Goal: Find specific page/section: Find specific page/section

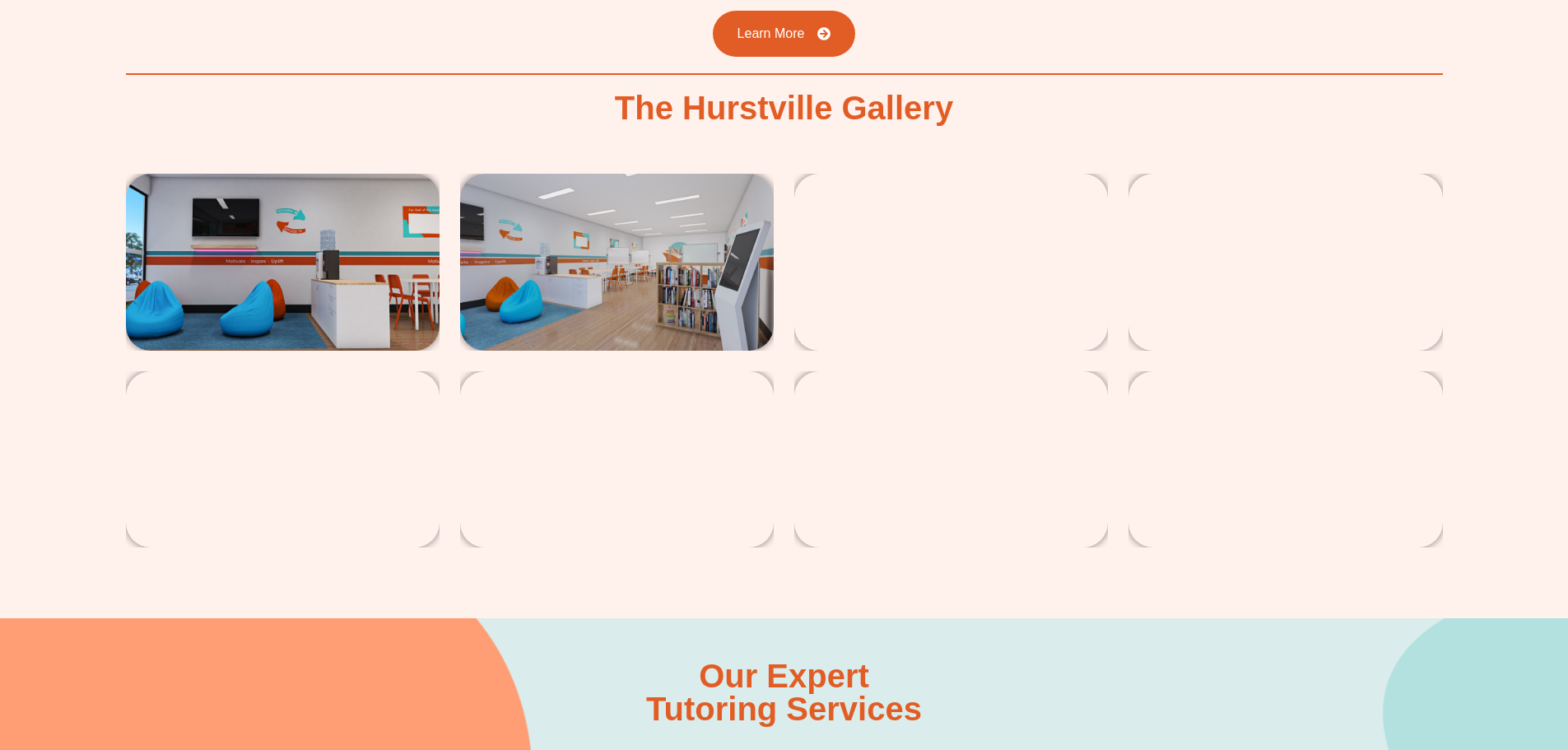
scroll to position [2963, 0]
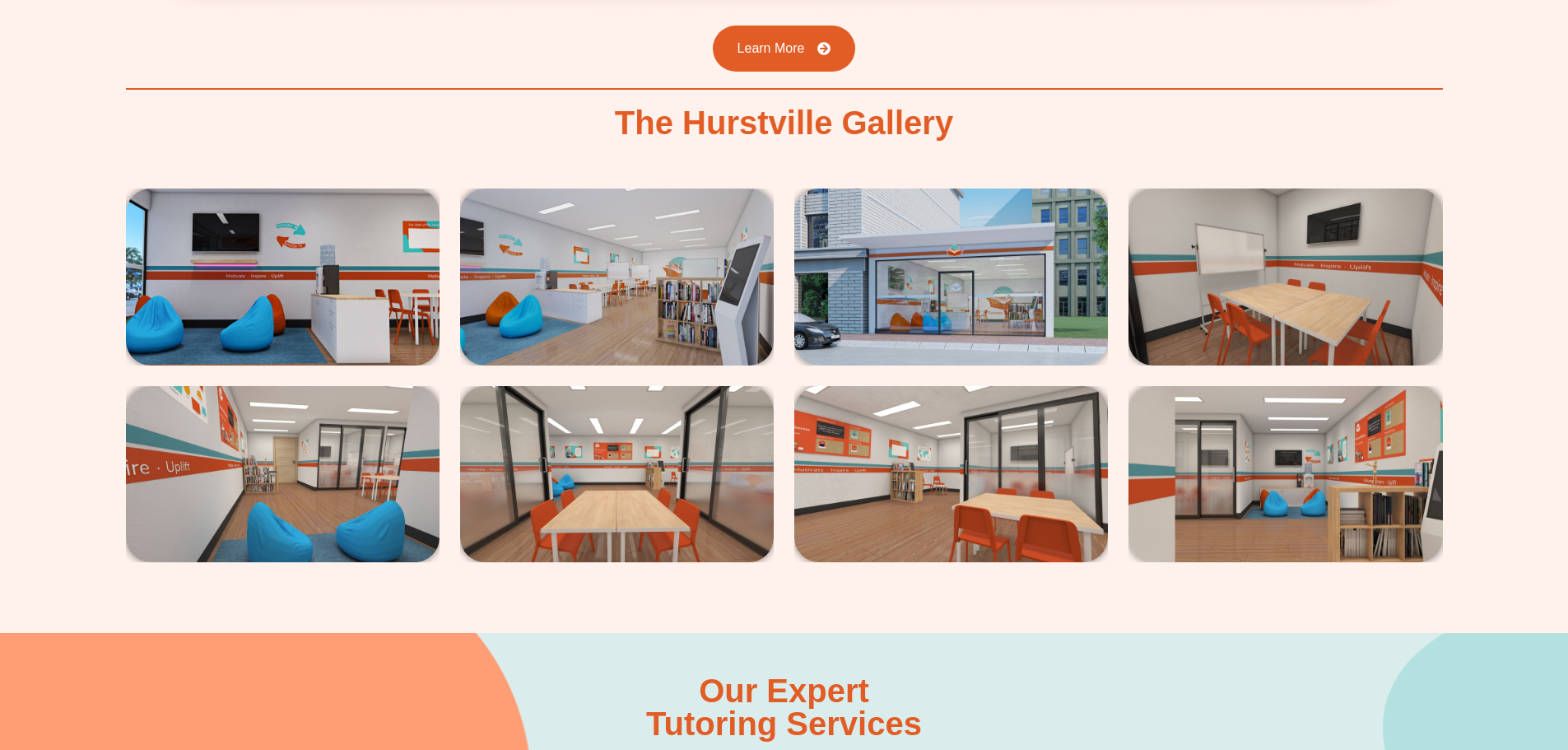
click at [935, 237] on img at bounding box center [951, 276] width 314 height 177
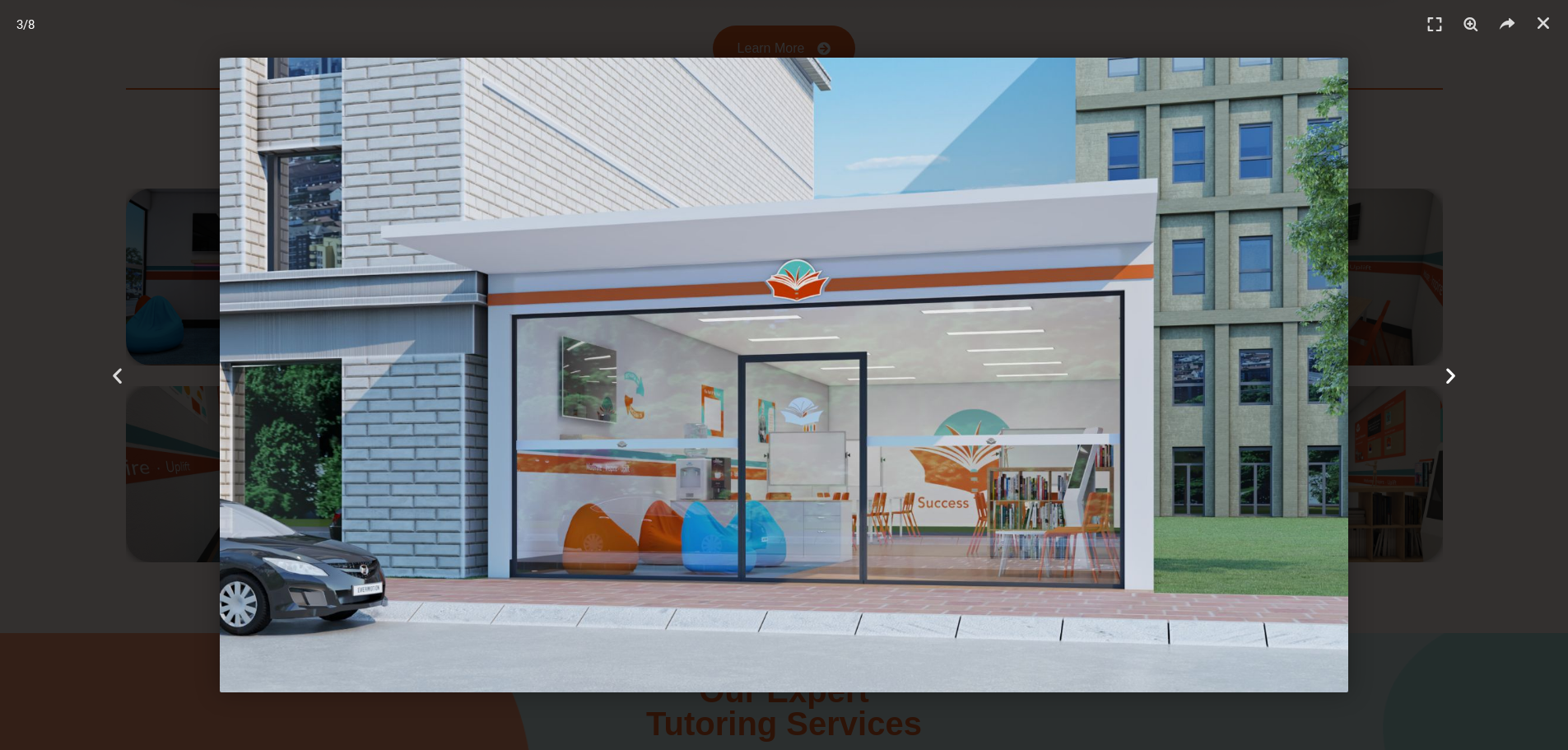
click at [1448, 375] on icon "Next slide" at bounding box center [1450, 375] width 21 height 21
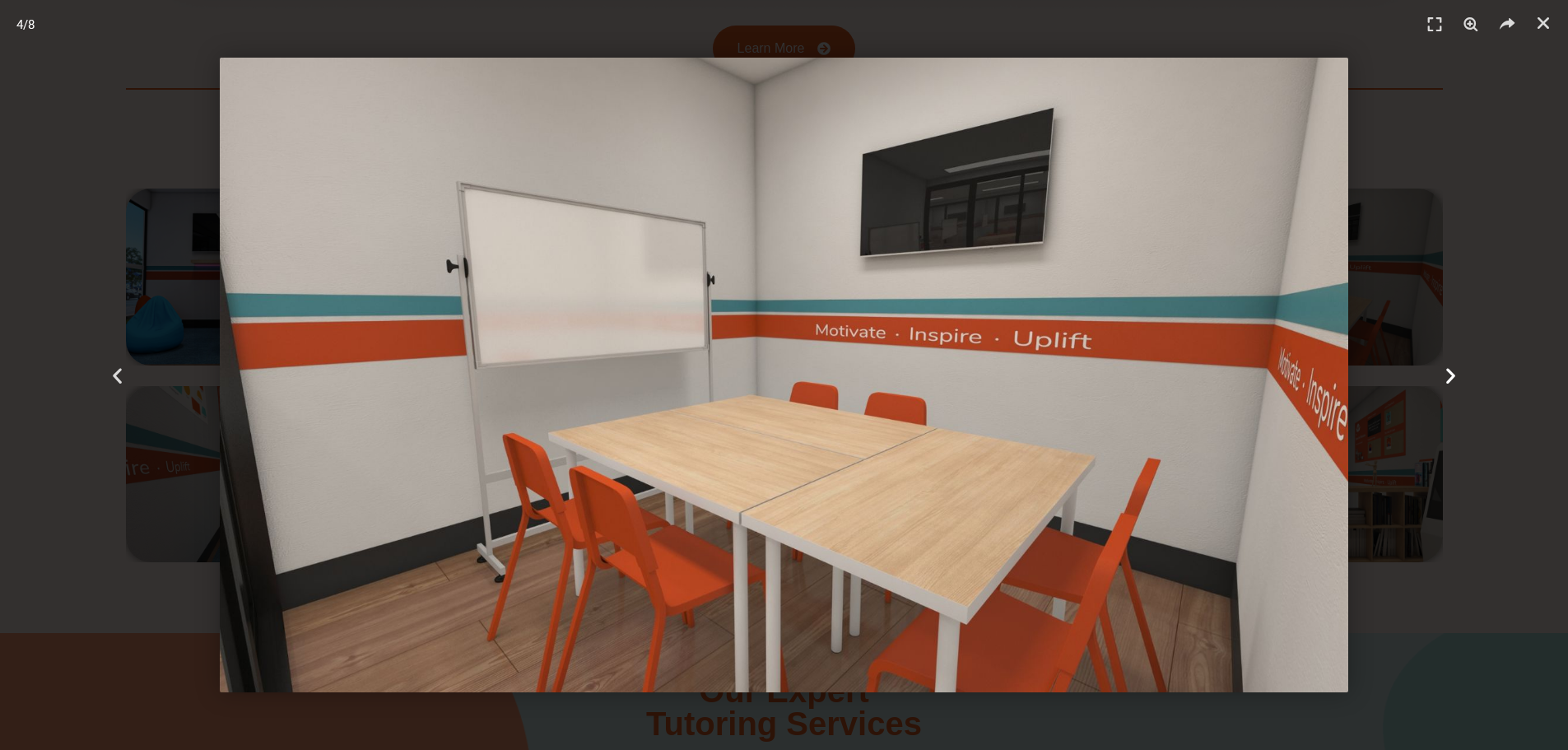
click at [1448, 375] on icon "Next slide" at bounding box center [1450, 375] width 21 height 21
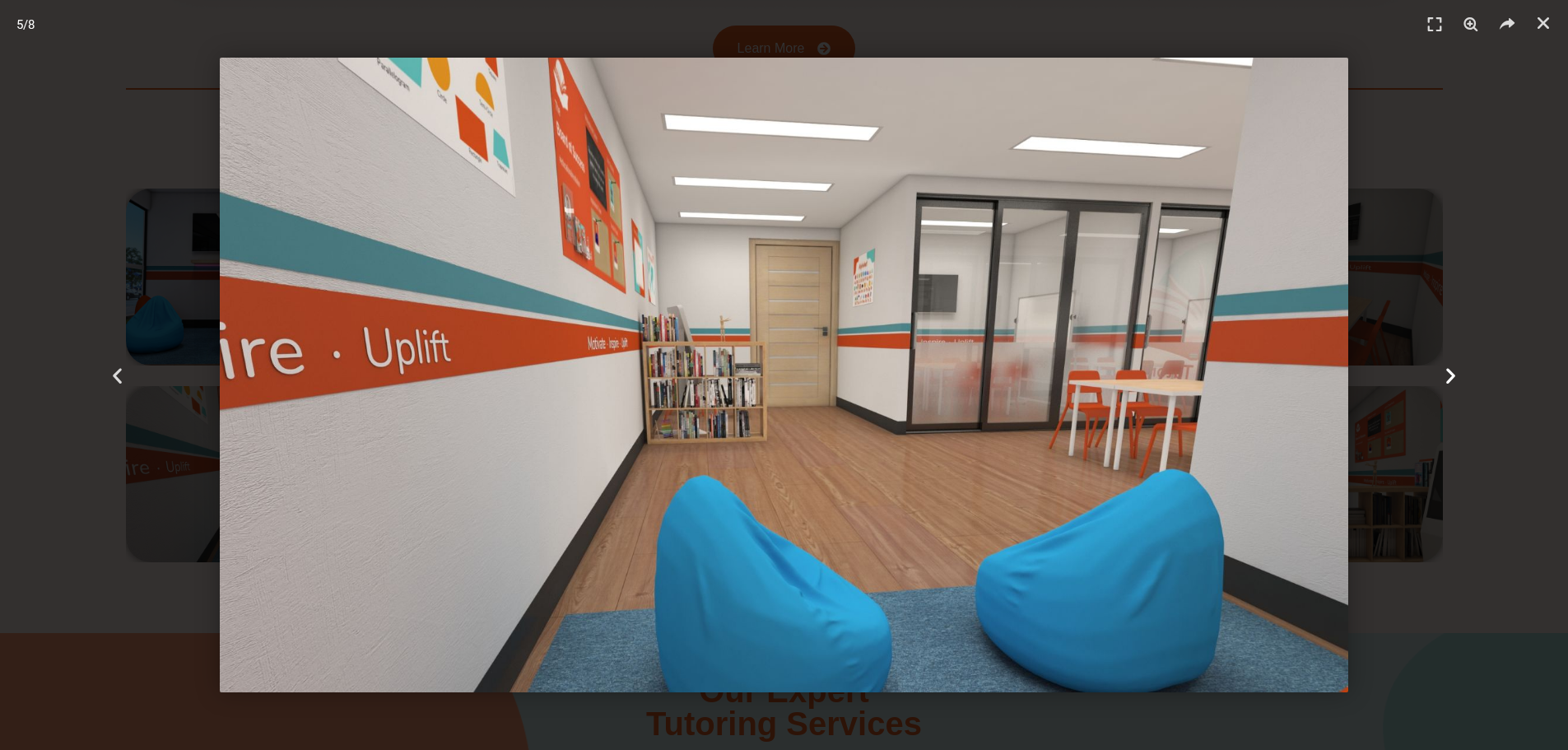
click at [1448, 375] on icon "Next slide" at bounding box center [1450, 375] width 21 height 21
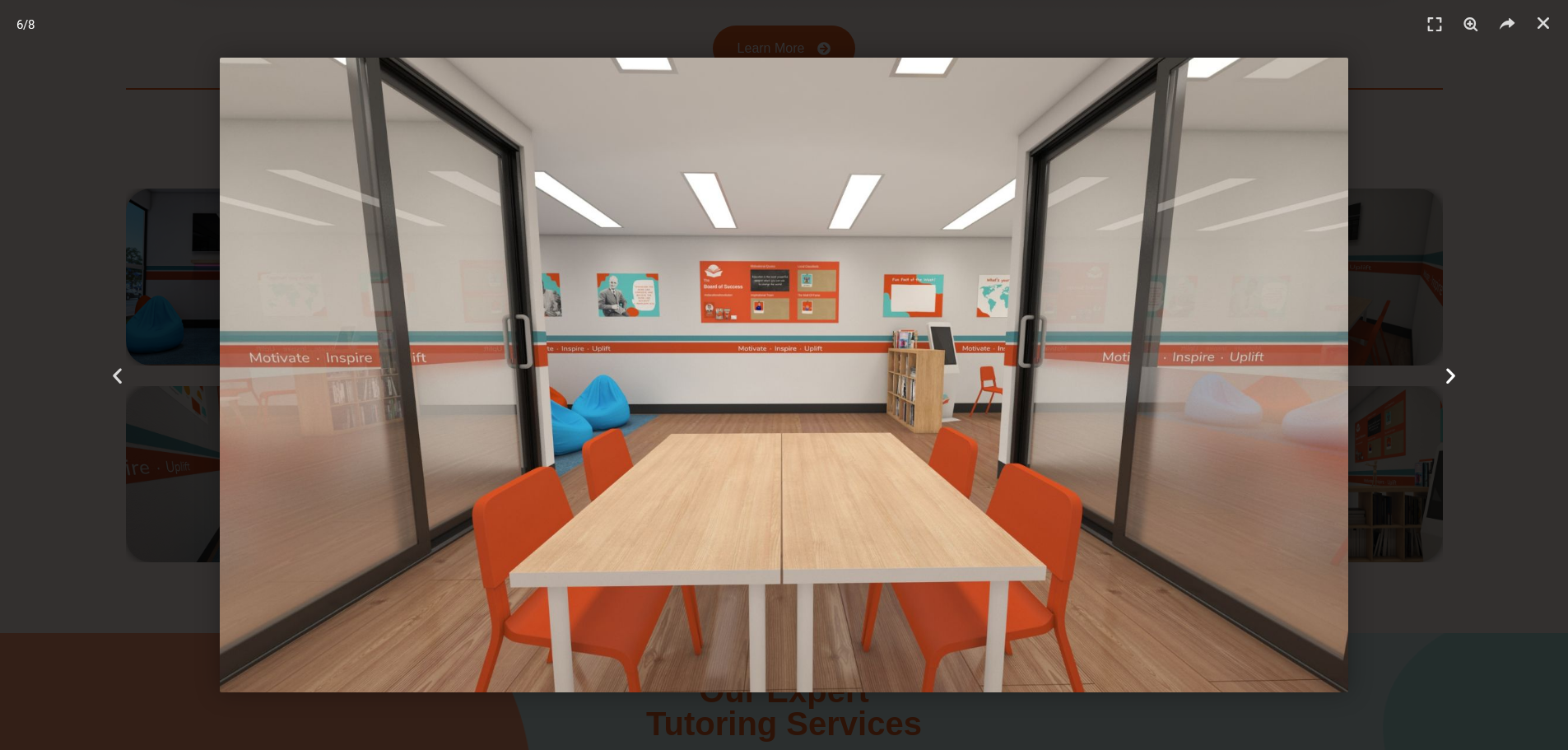
click at [1448, 375] on icon "Next slide" at bounding box center [1450, 375] width 21 height 21
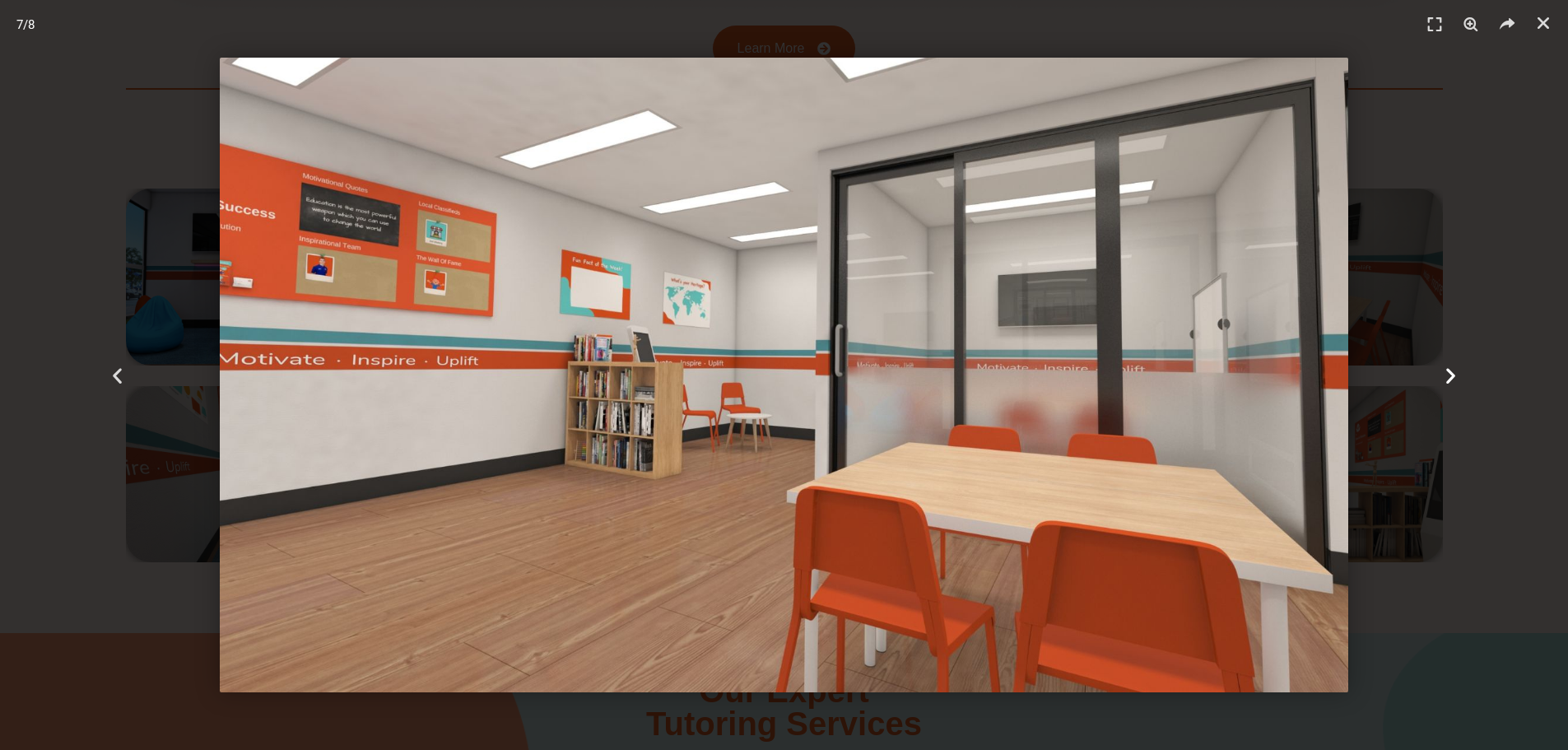
click at [1448, 375] on icon "Next slide" at bounding box center [1450, 375] width 21 height 21
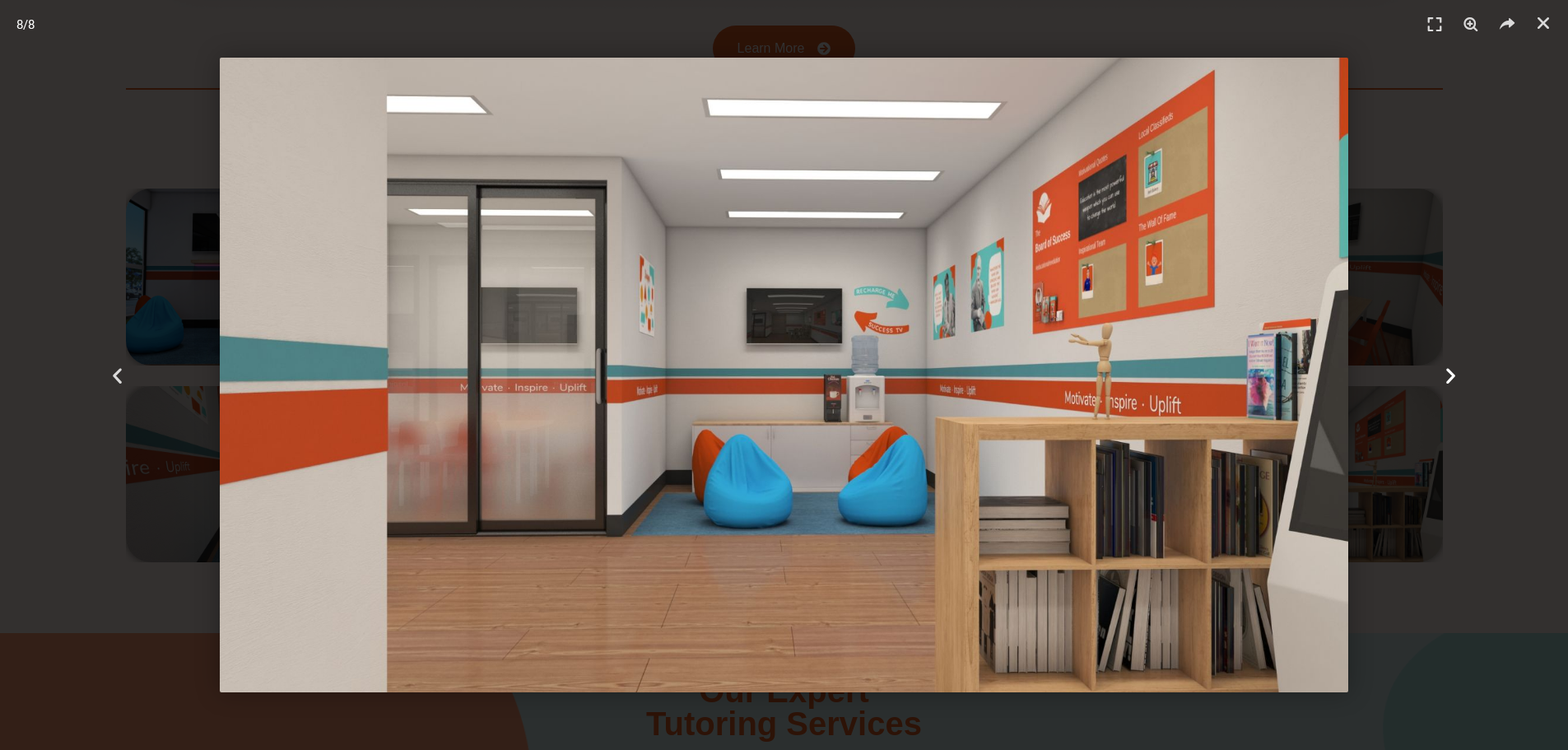
click at [1448, 375] on icon "Next slide" at bounding box center [1450, 375] width 21 height 21
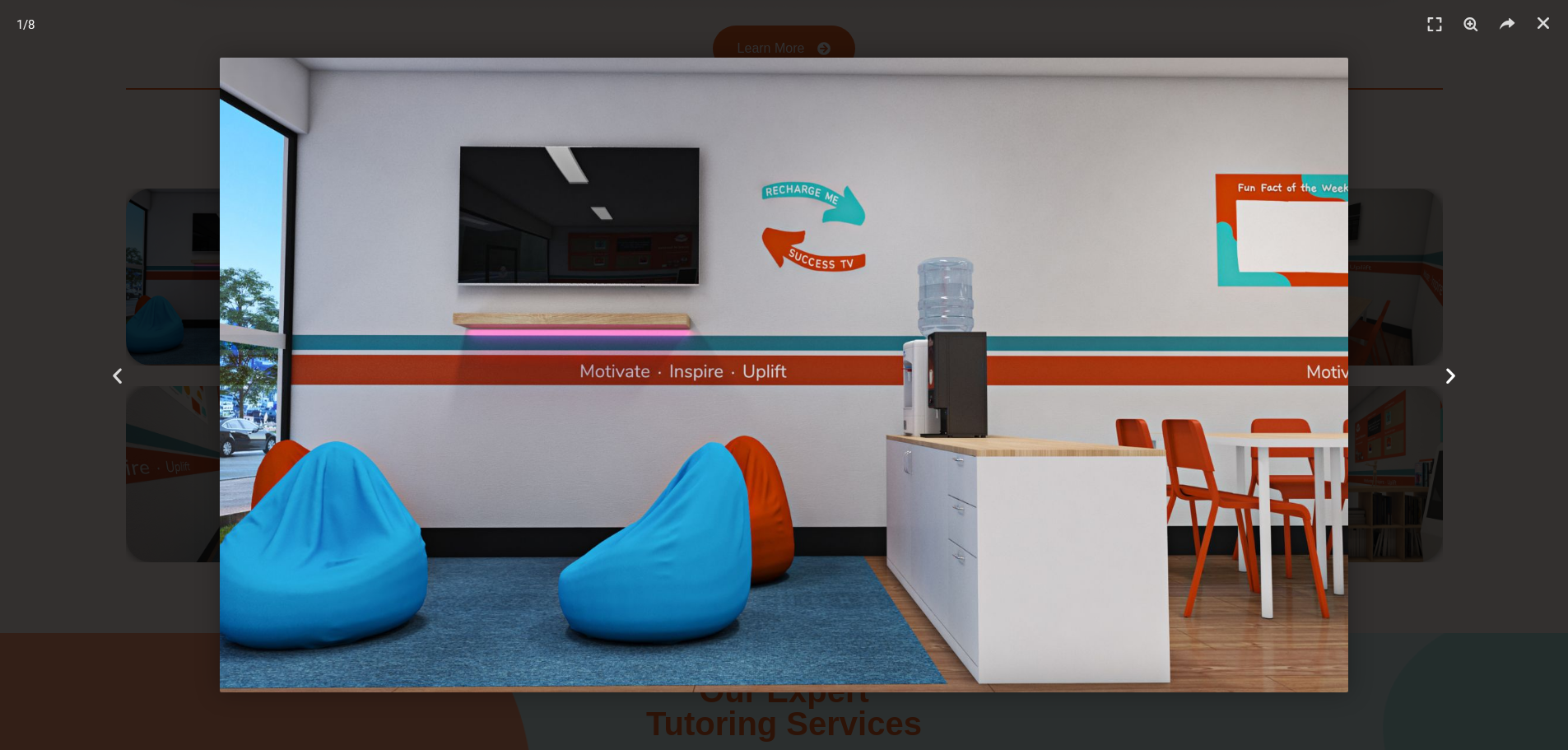
click at [1448, 375] on icon "Next slide" at bounding box center [1450, 375] width 21 height 21
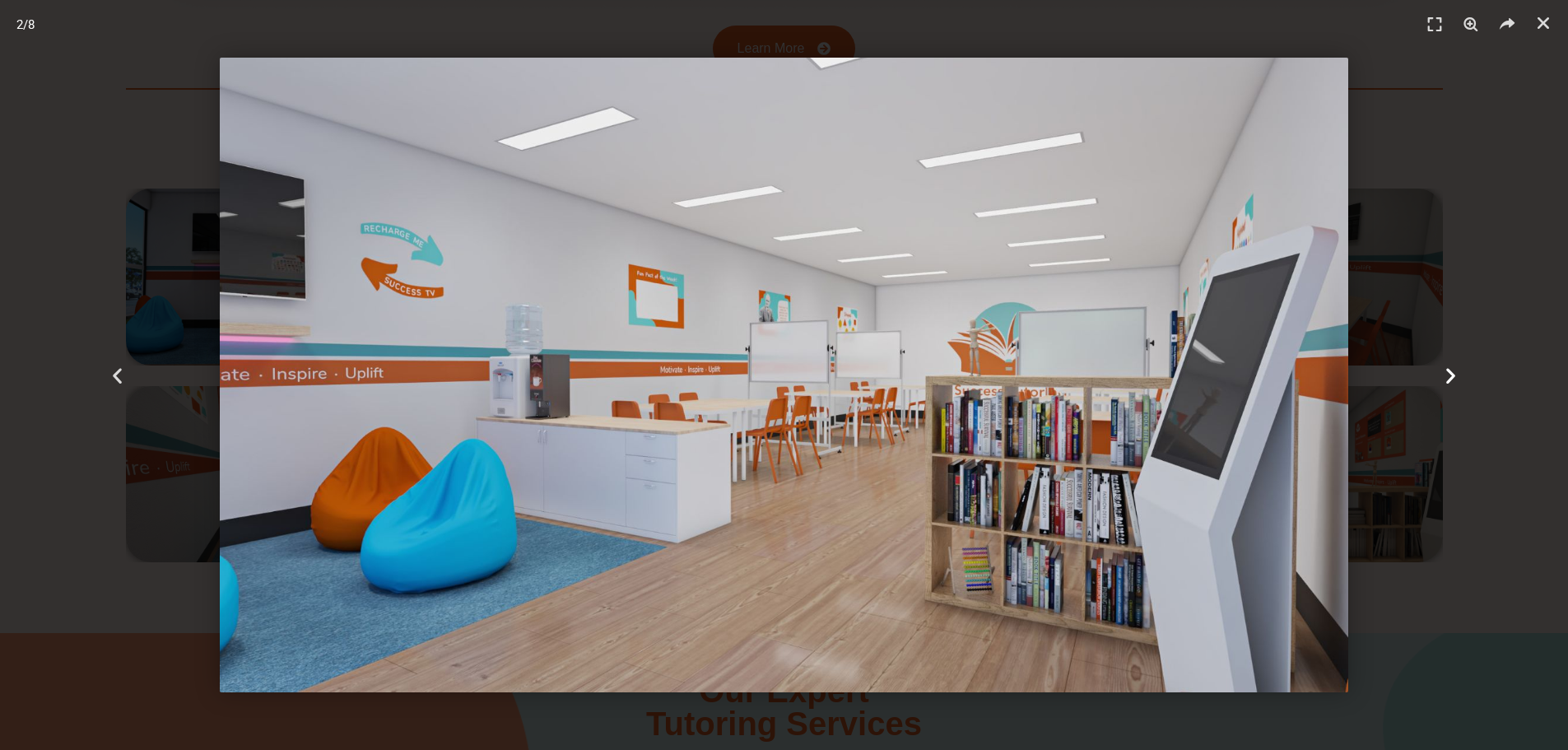
click at [1448, 375] on icon "Next slide" at bounding box center [1450, 375] width 21 height 21
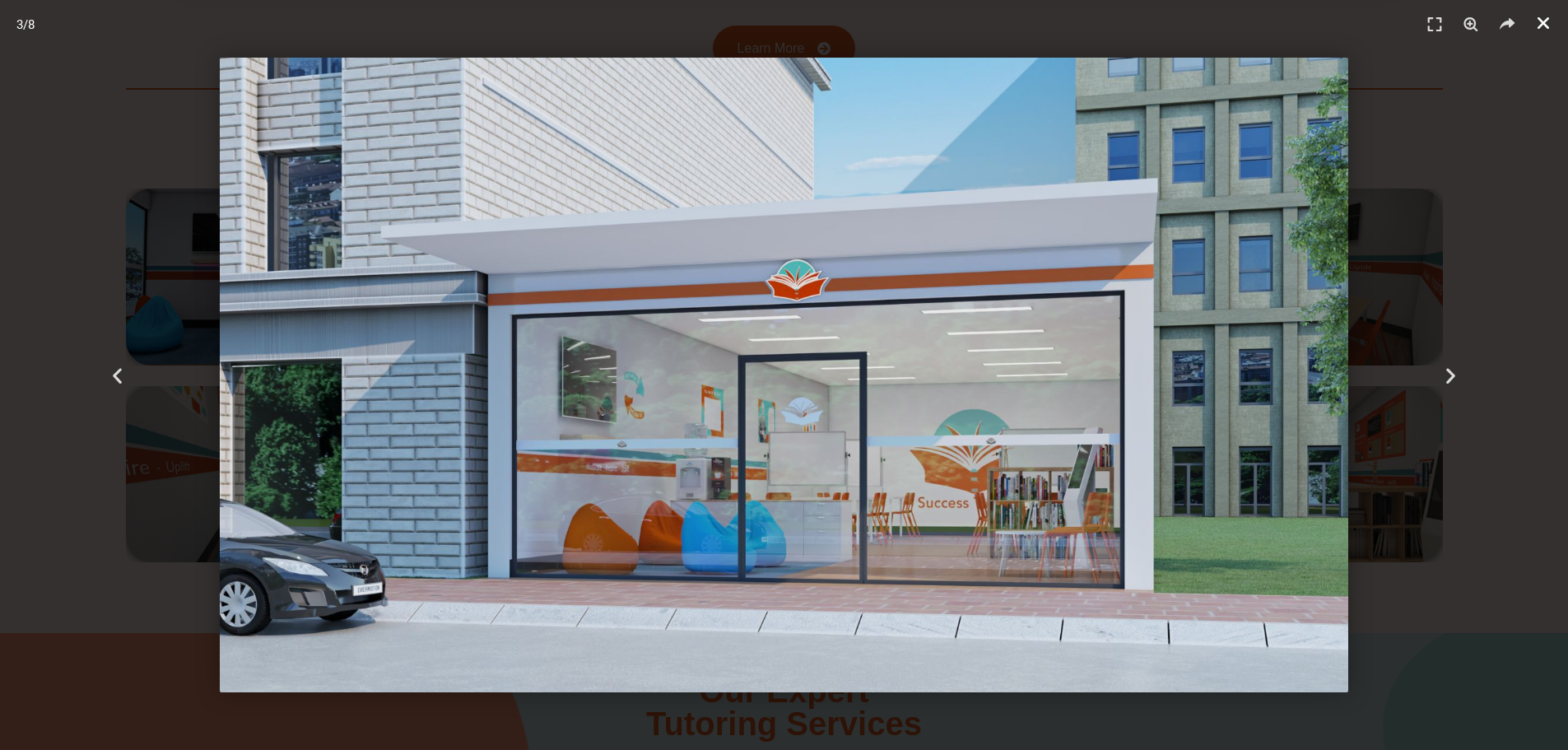
click at [1537, 23] on icon "Close (Esc)" at bounding box center [1543, 23] width 16 height 16
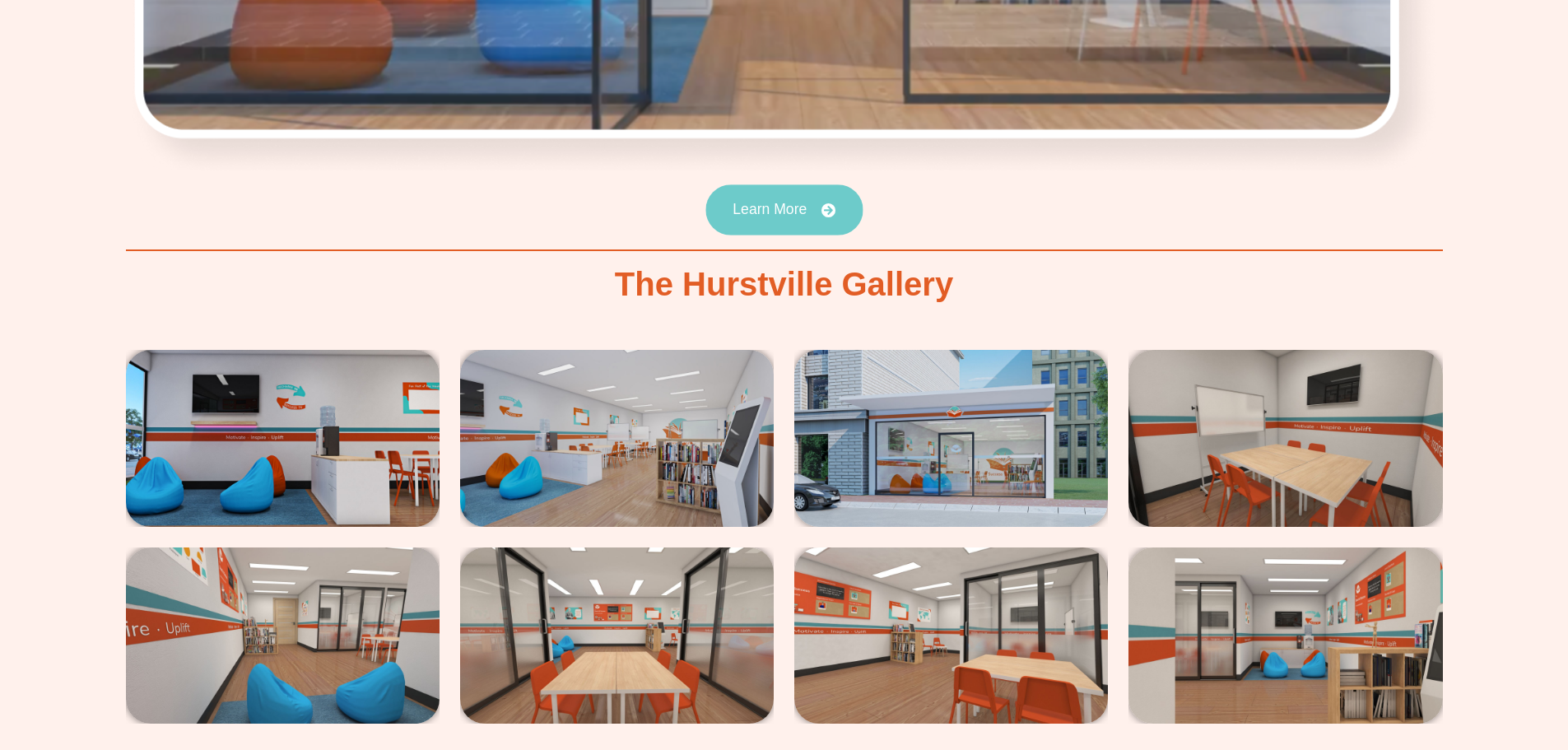
scroll to position [2716, 0]
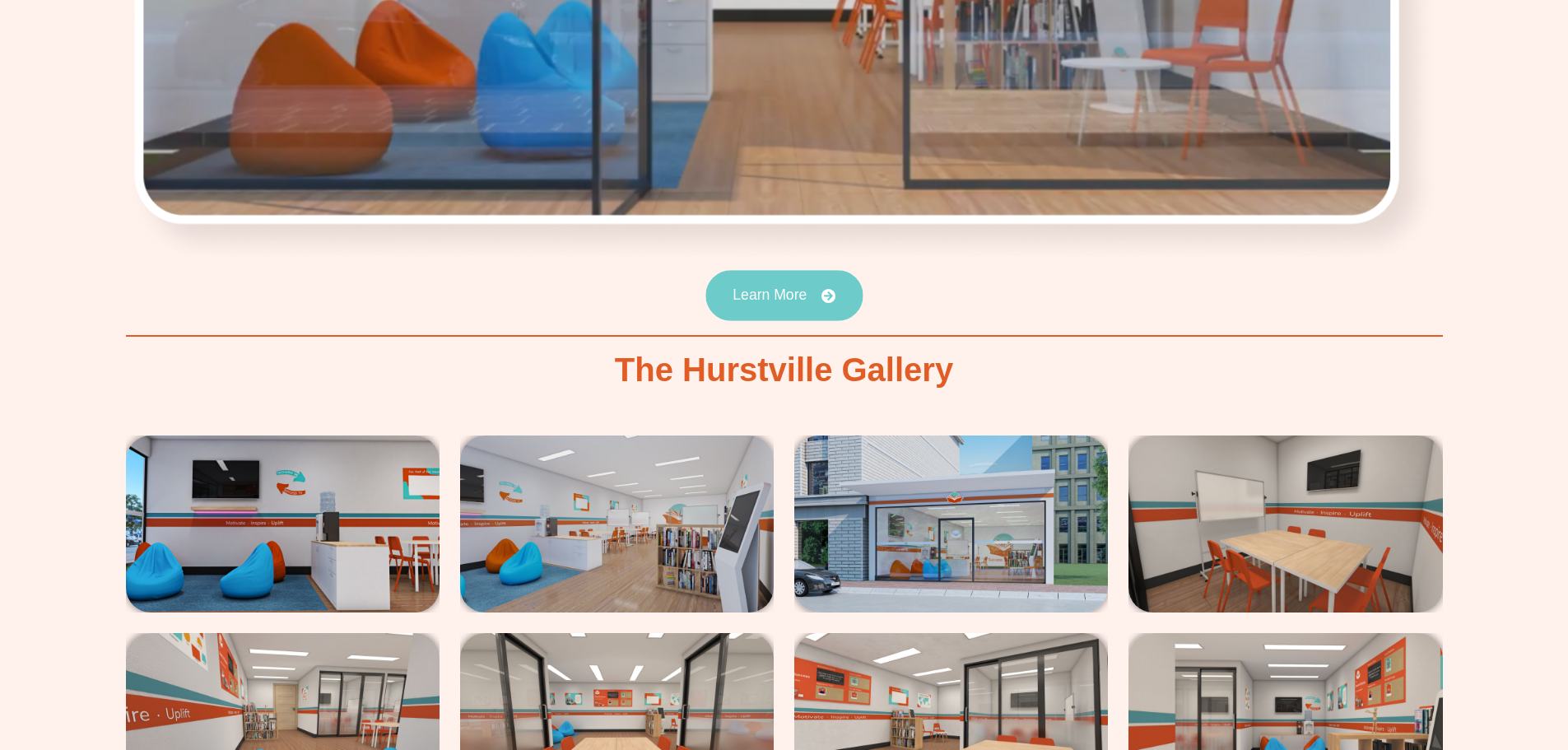
click at [823, 291] on icon at bounding box center [828, 296] width 15 height 15
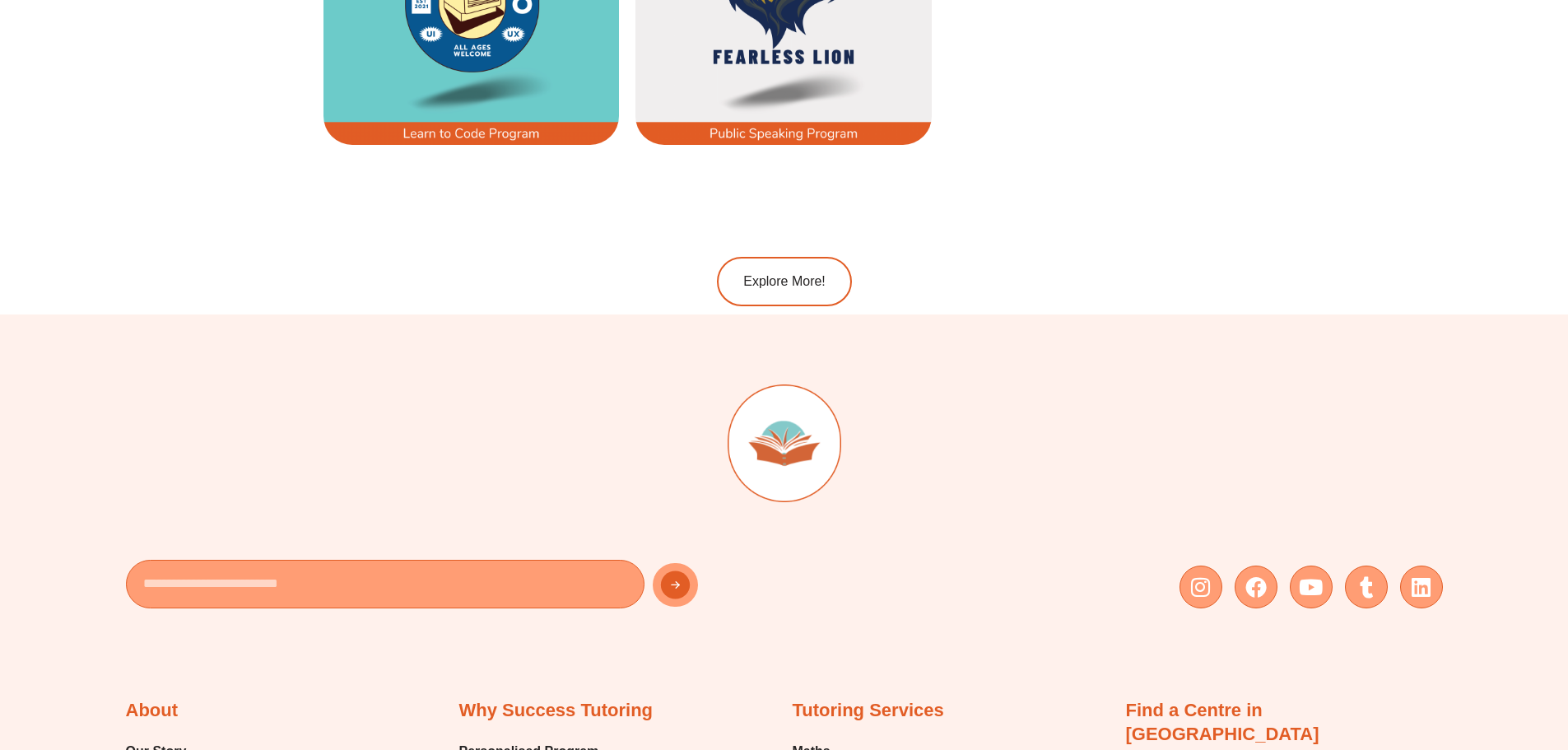
scroll to position [3337, 0]
